Goal: Task Accomplishment & Management: Manage account settings

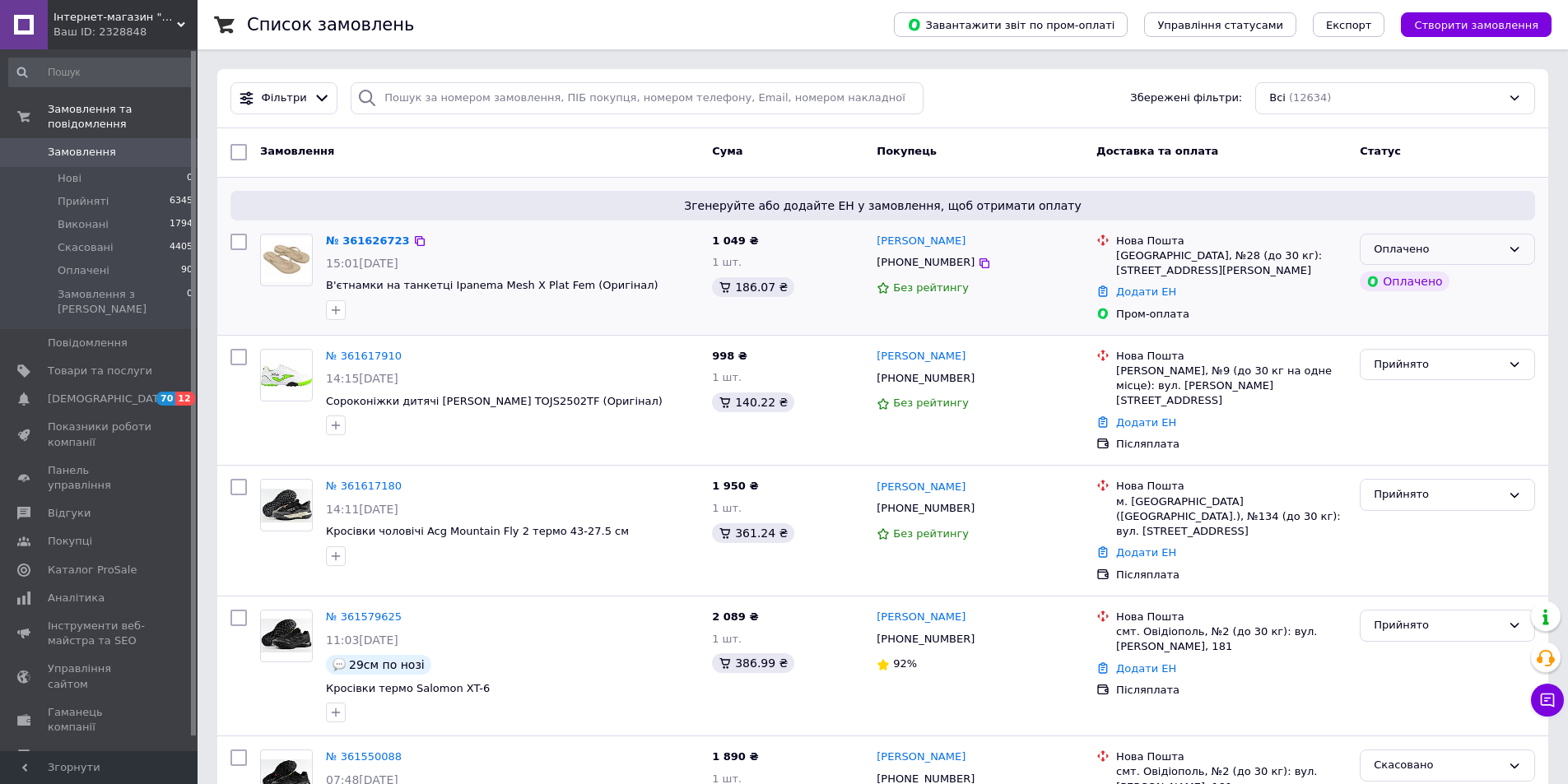
click at [1516, 245] on icon at bounding box center [1514, 249] width 13 height 13
drag, startPoint x: 1399, startPoint y: 279, endPoint x: 773, endPoint y: 294, distance: 626.2
click at [1399, 277] on li "Прийнято" at bounding box center [1447, 283] width 173 height 30
click at [354, 241] on link "№ 361626723" at bounding box center [367, 240] width 84 height 13
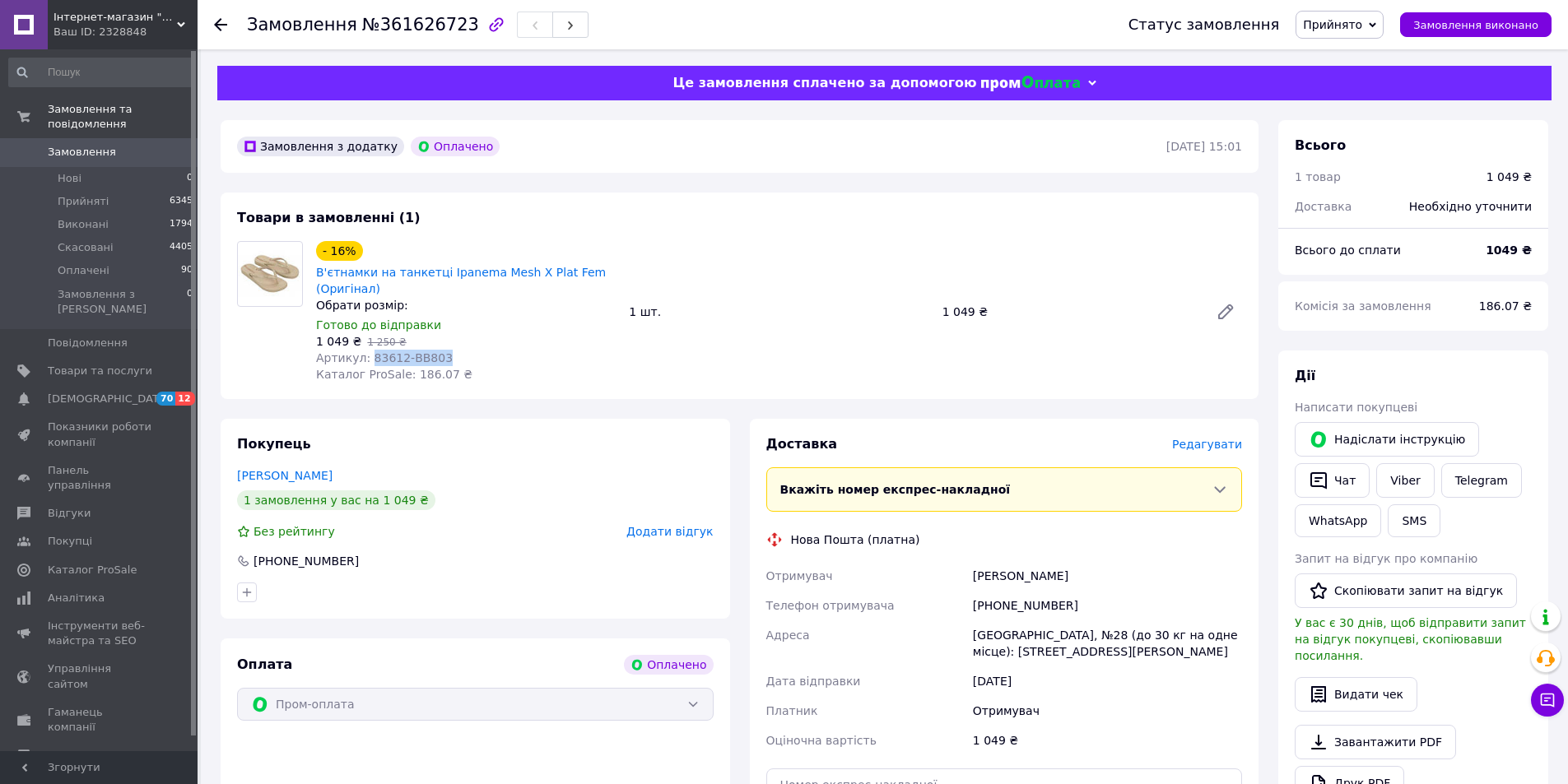
drag, startPoint x: 364, startPoint y: 355, endPoint x: 429, endPoint y: 351, distance: 65.1
click at [439, 352] on div "Артикул: 83612-BB803" at bounding box center [466, 357] width 299 height 17
copy span "83612-BB803"
click at [107, 145] on span "Замовлення" at bounding box center [82, 151] width 68 height 15
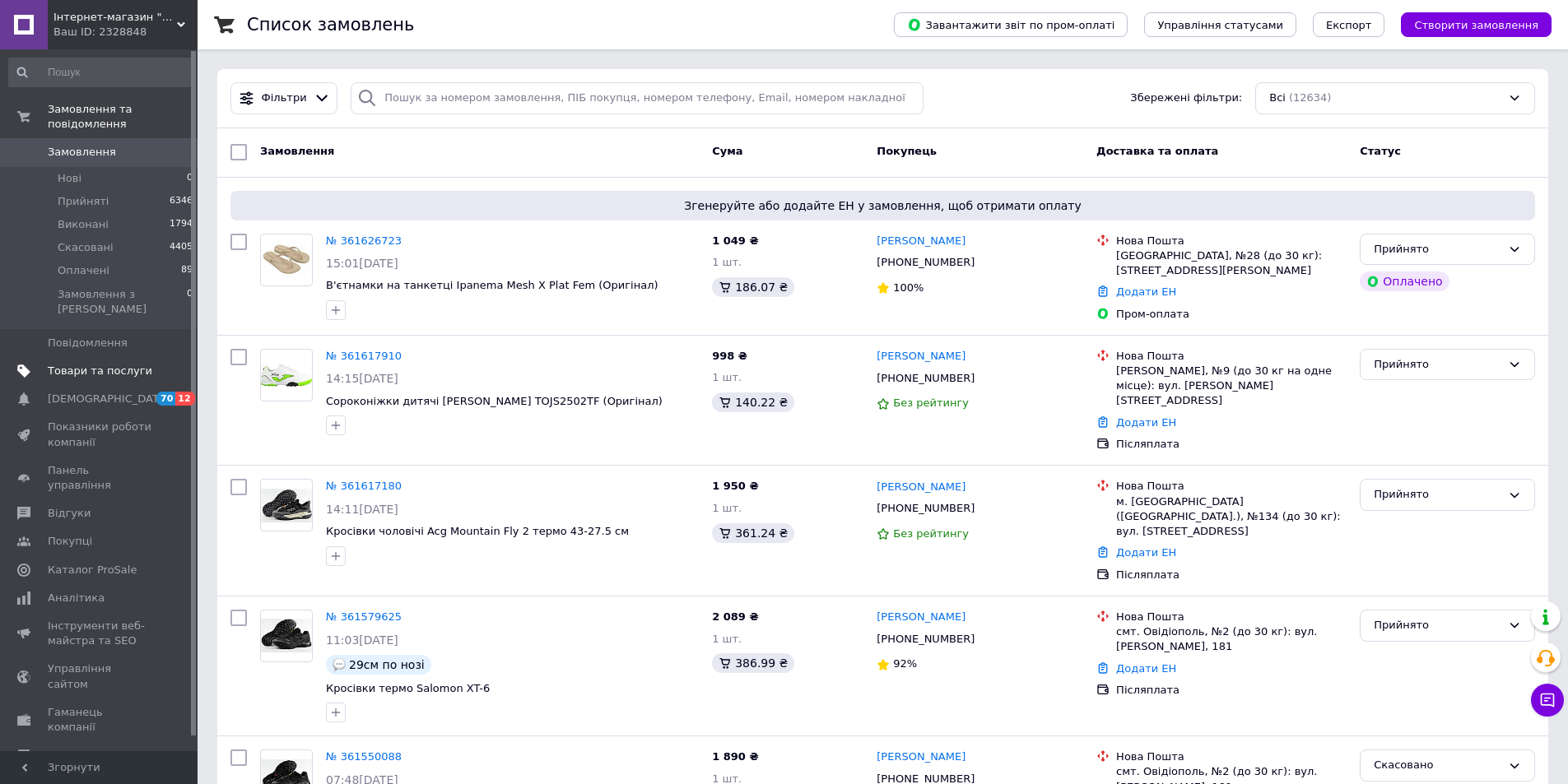
click at [99, 357] on link "Товари та послуги" at bounding box center [101, 371] width 203 height 28
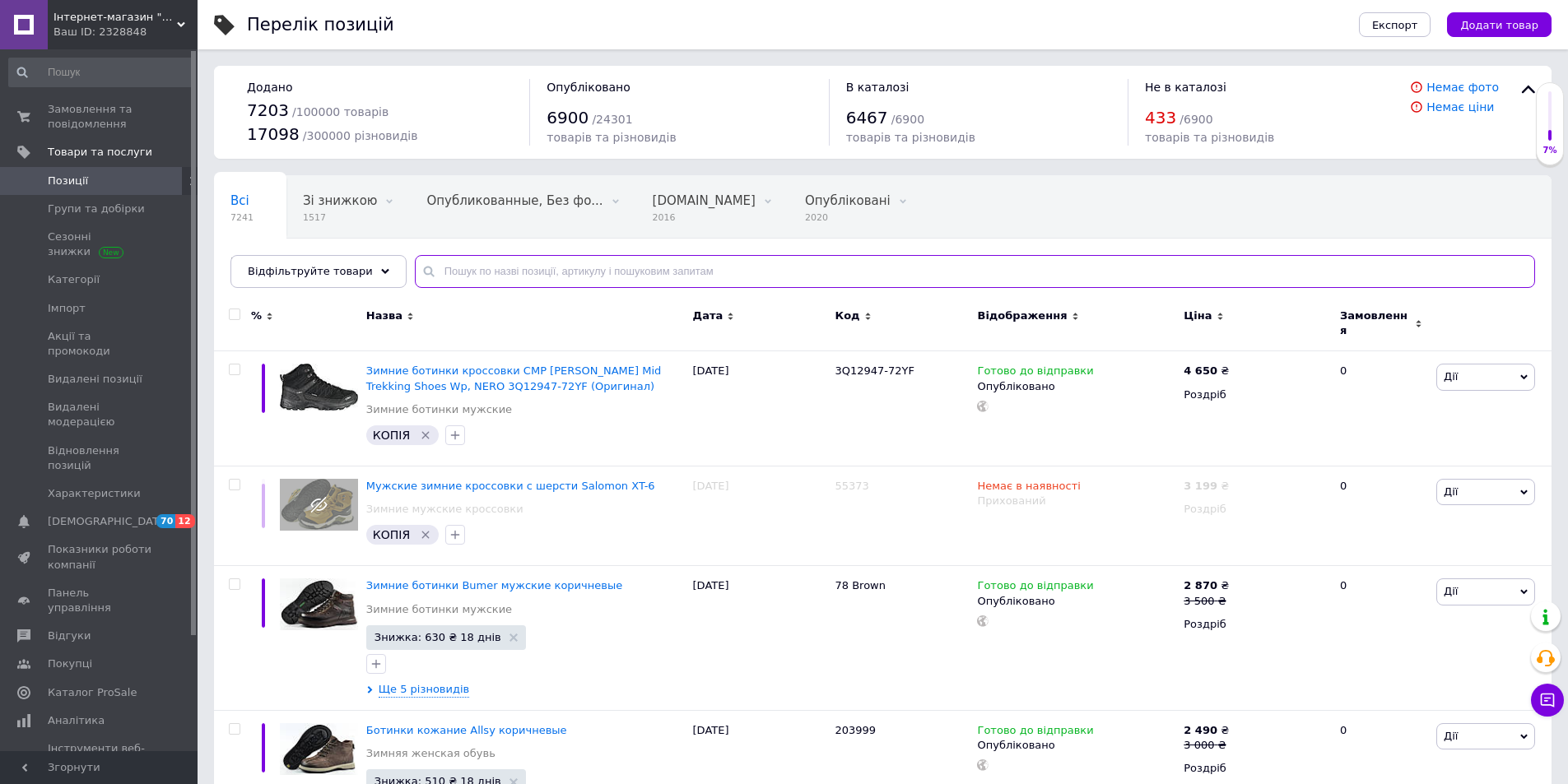
click at [466, 279] on input "text" at bounding box center [974, 271] width 1120 height 32
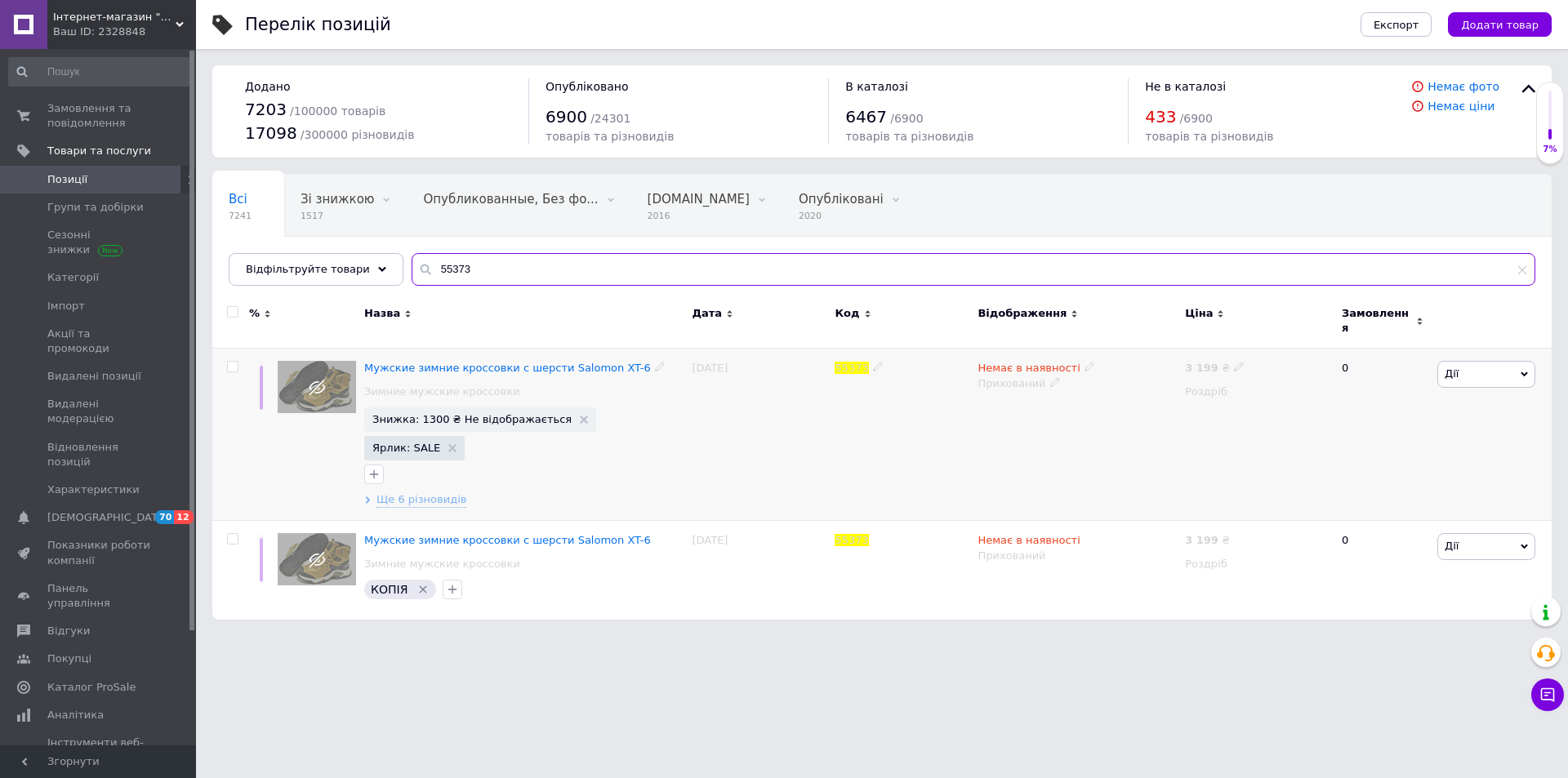
type input "55373"
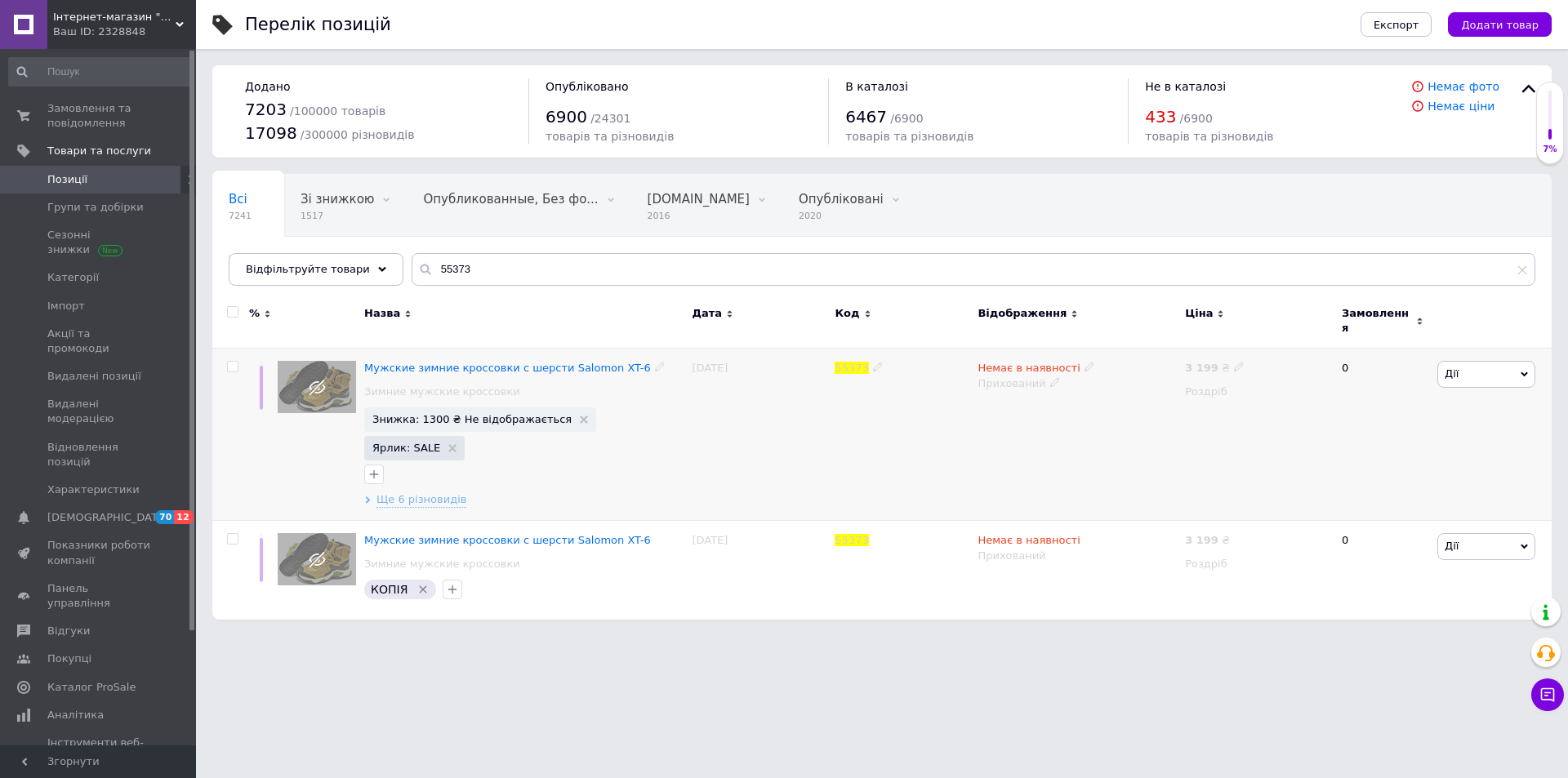
click at [1525, 371] on icon at bounding box center [1524, 375] width 8 height 8
click at [1371, 447] on li "Копіювати" at bounding box center [1426, 451] width 217 height 22
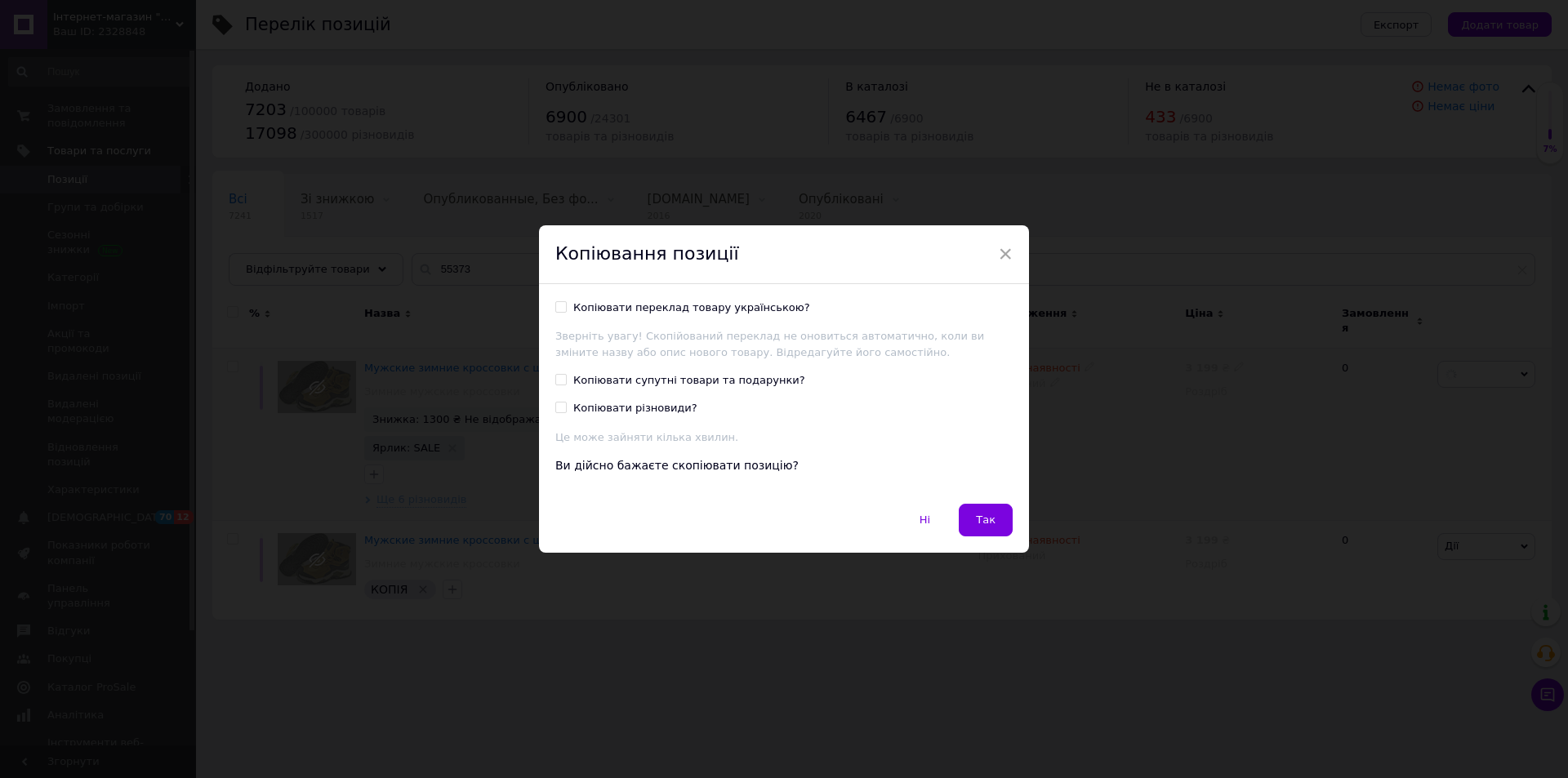
click at [557, 302] on input "Копіювати переклад товару українською?" at bounding box center [560, 307] width 11 height 11
checkbox input "true"
click at [982, 530] on button "Так" at bounding box center [985, 519] width 54 height 32
